Goal: Task Accomplishment & Management: Manage account settings

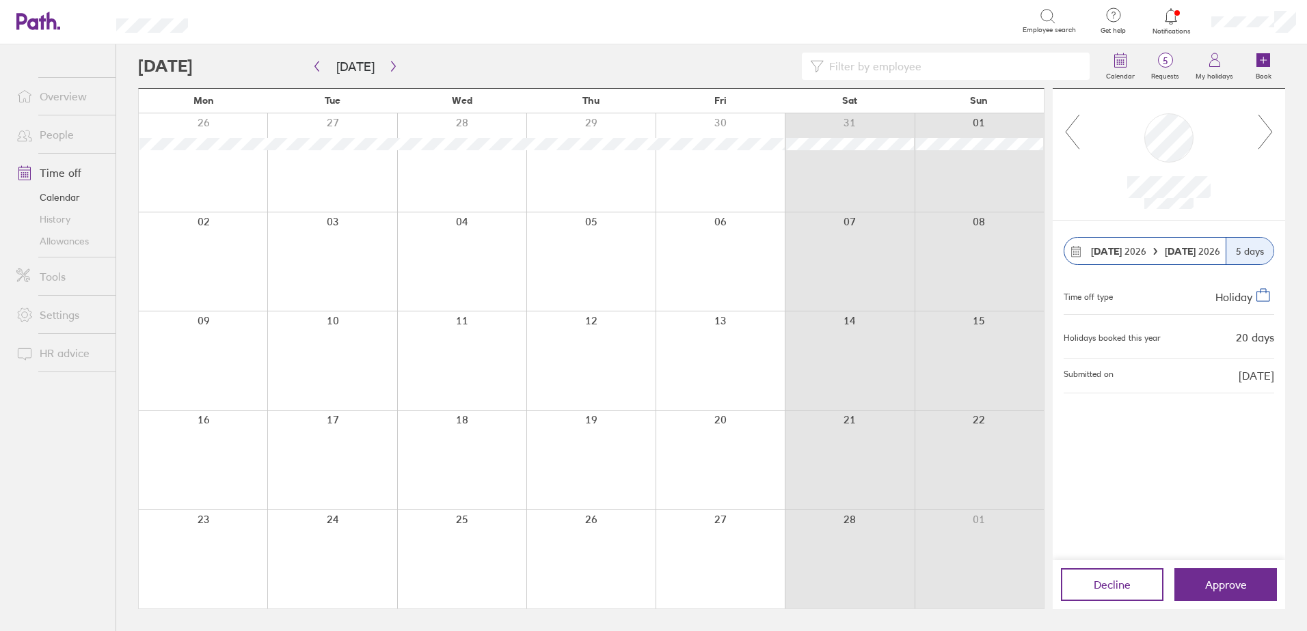
click at [1262, 129] on icon at bounding box center [1265, 131] width 17 height 37
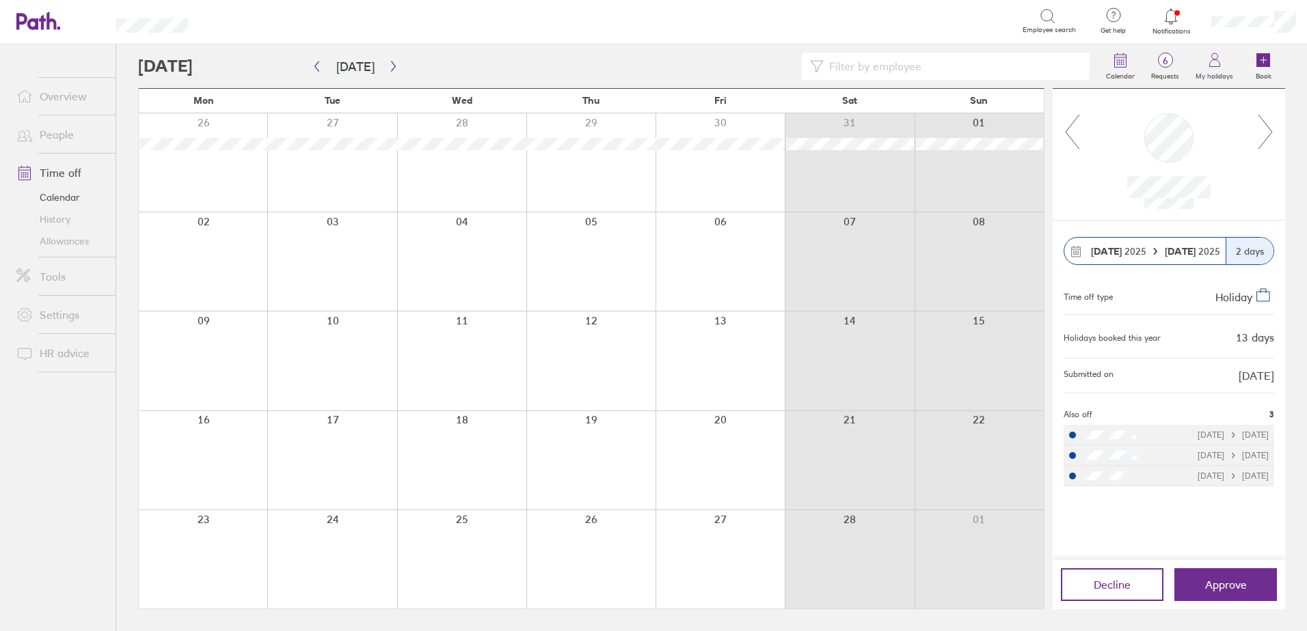
click at [1263, 130] on icon at bounding box center [1265, 131] width 17 height 37
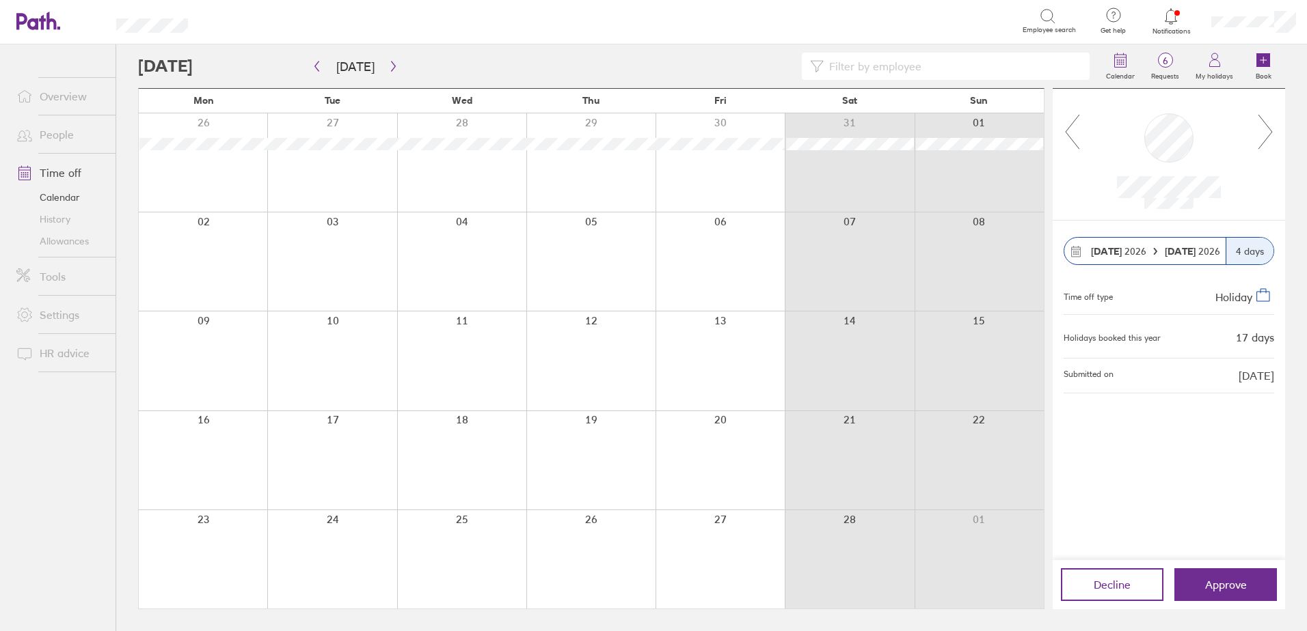
click at [1263, 130] on icon at bounding box center [1265, 131] width 17 height 37
click at [1074, 128] on icon at bounding box center [1071, 131] width 17 height 37
click at [312, 72] on button "button" at bounding box center [316, 66] width 17 height 23
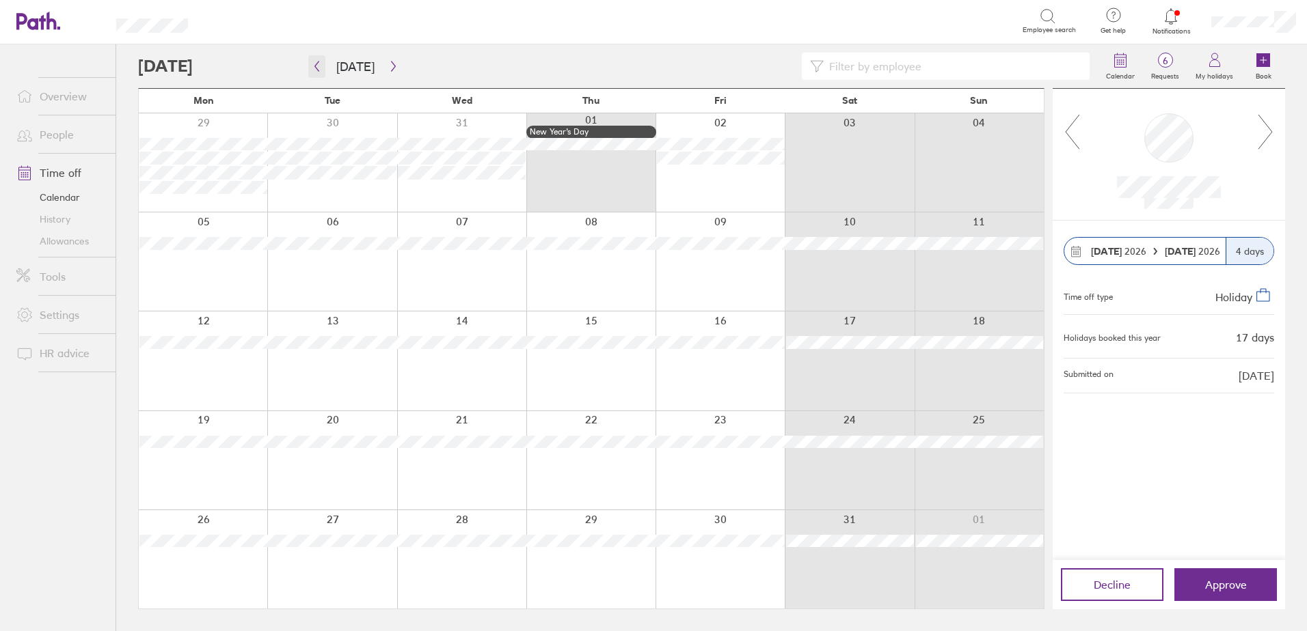
click at [314, 70] on icon "button" at bounding box center [317, 66] width 10 height 11
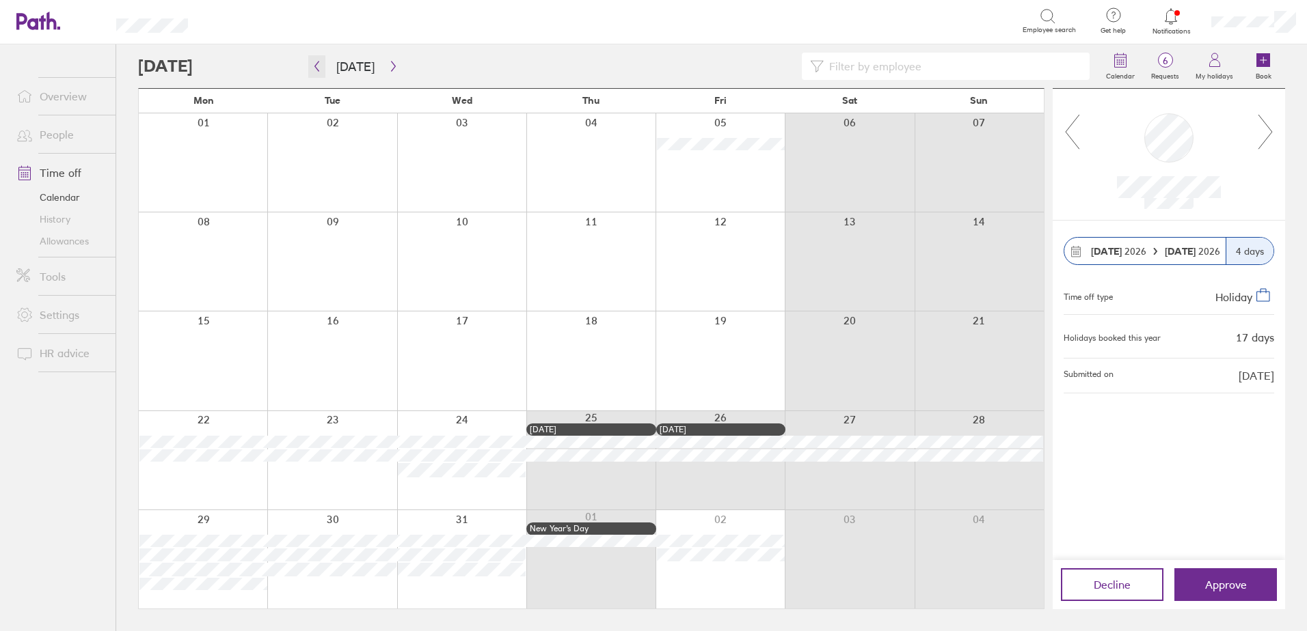
click at [316, 70] on icon "button" at bounding box center [317, 66] width 10 height 11
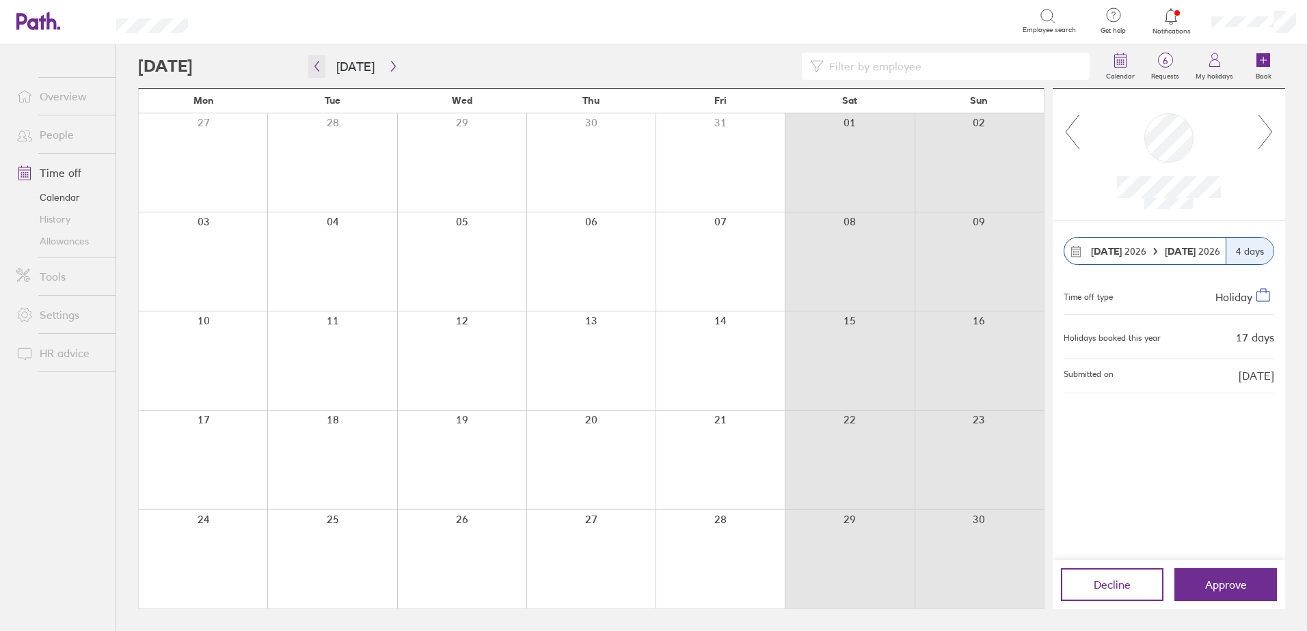
click at [316, 70] on icon "button" at bounding box center [317, 66] width 10 height 11
